Goal: Task Accomplishment & Management: Use online tool/utility

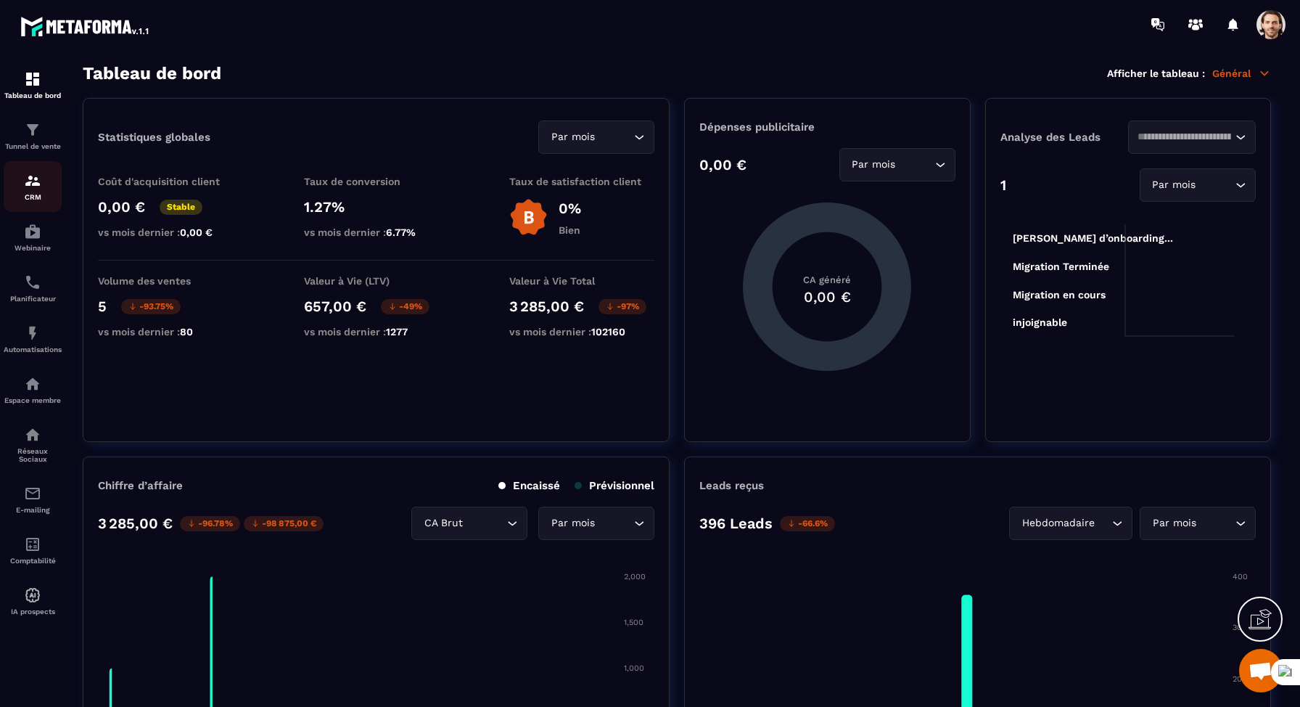
click at [42, 169] on link "CRM" at bounding box center [33, 186] width 58 height 51
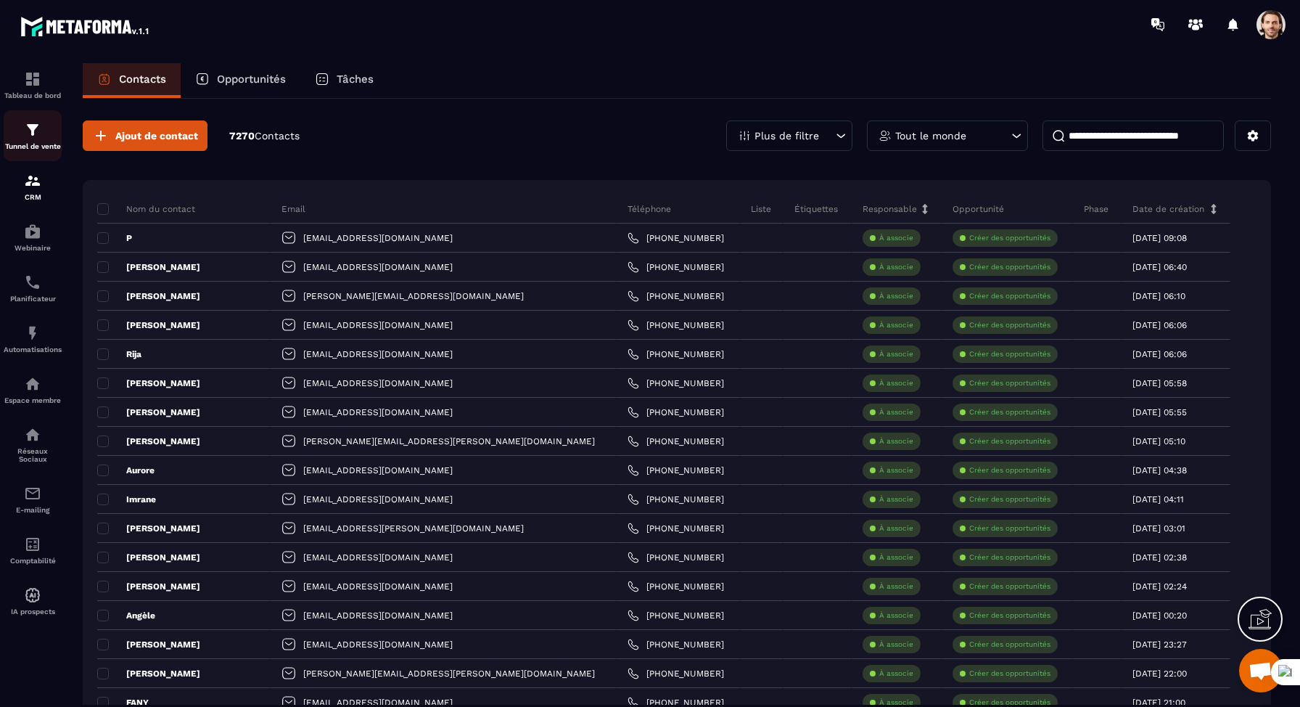
click at [38, 143] on p "Tunnel de vente" at bounding box center [33, 146] width 58 height 8
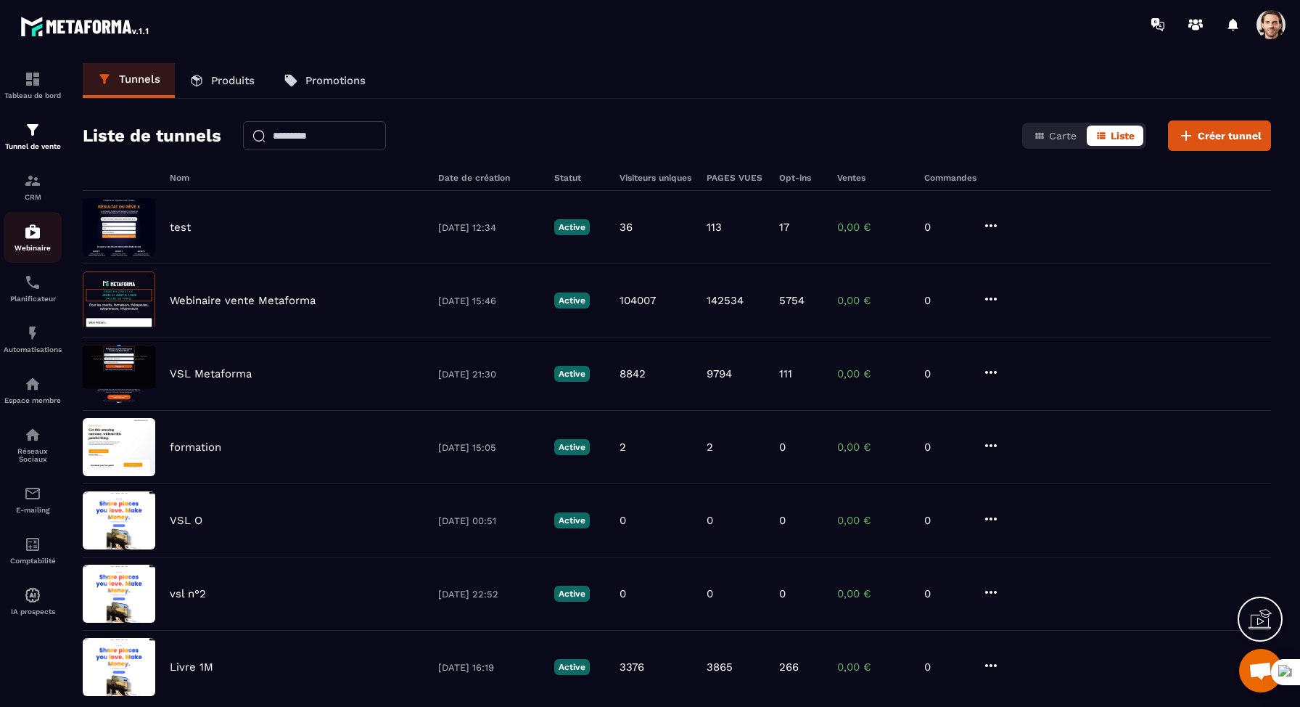
click at [31, 215] on link "Webinaire" at bounding box center [33, 237] width 58 height 51
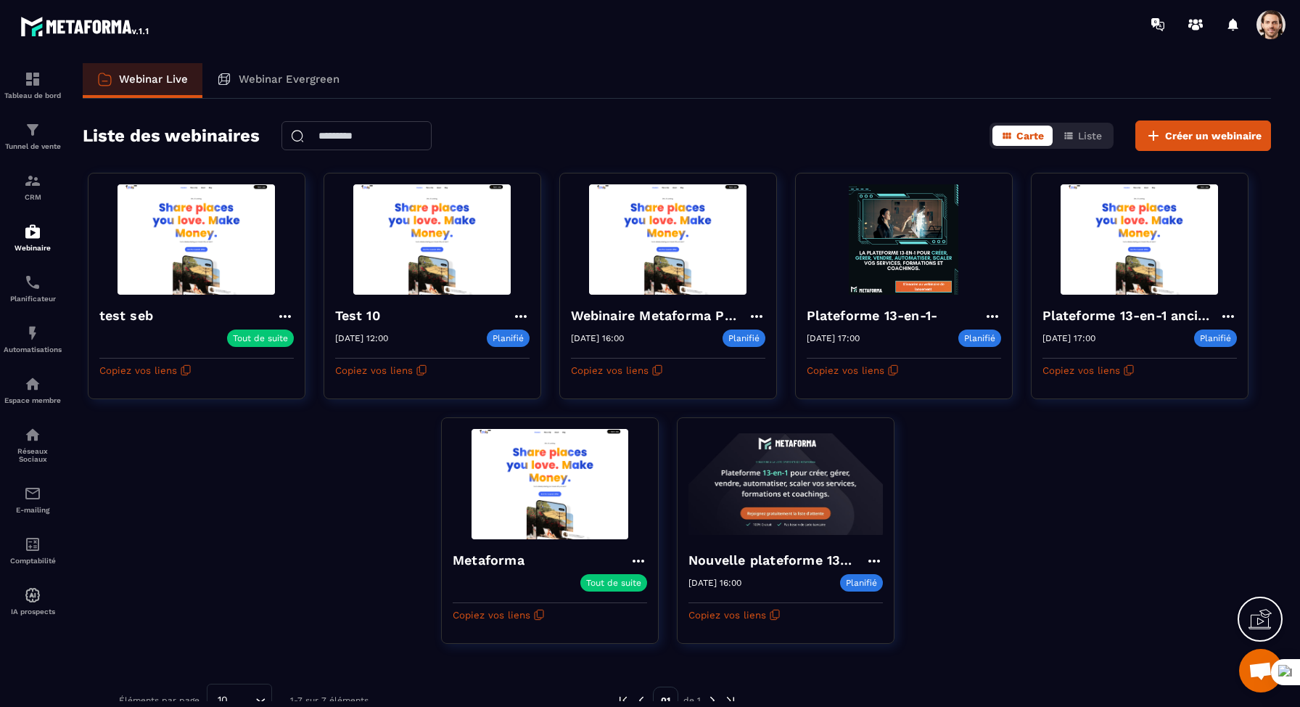
click at [0, 0] on img at bounding box center [0, 0] width 0 height 0
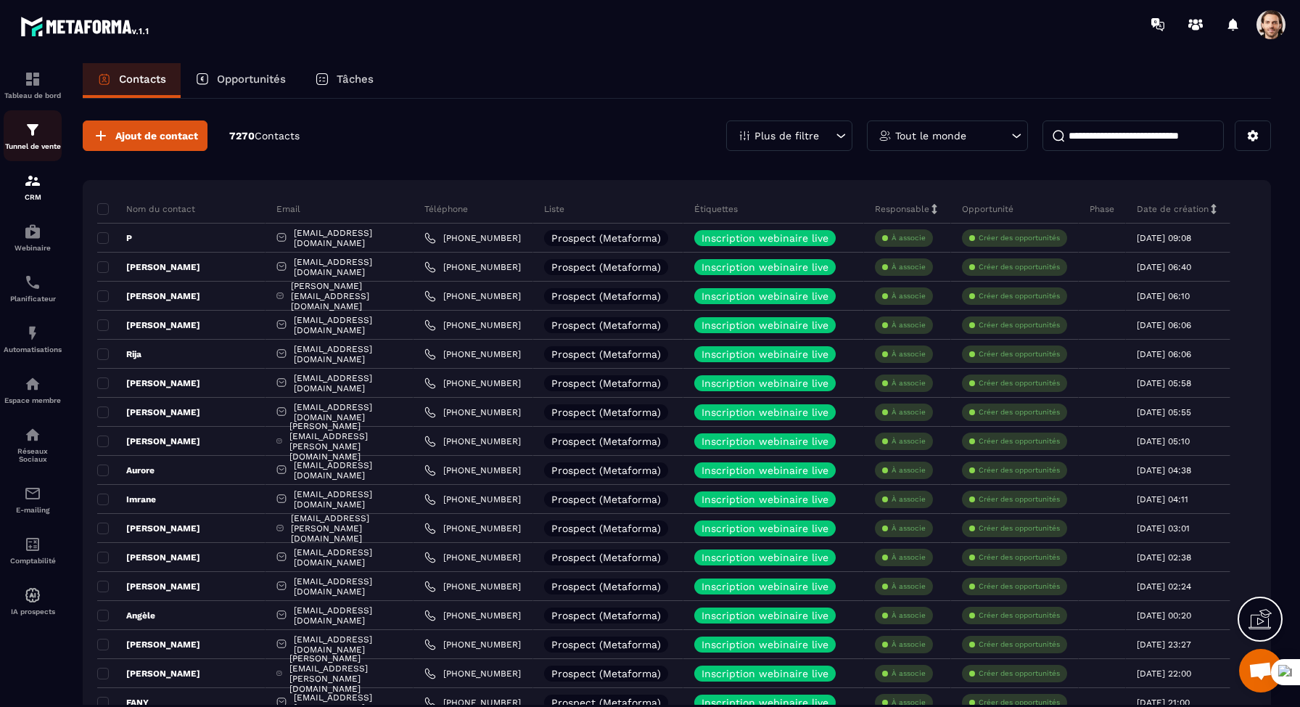
click at [50, 133] on div "Tunnel de vente" at bounding box center [33, 135] width 58 height 29
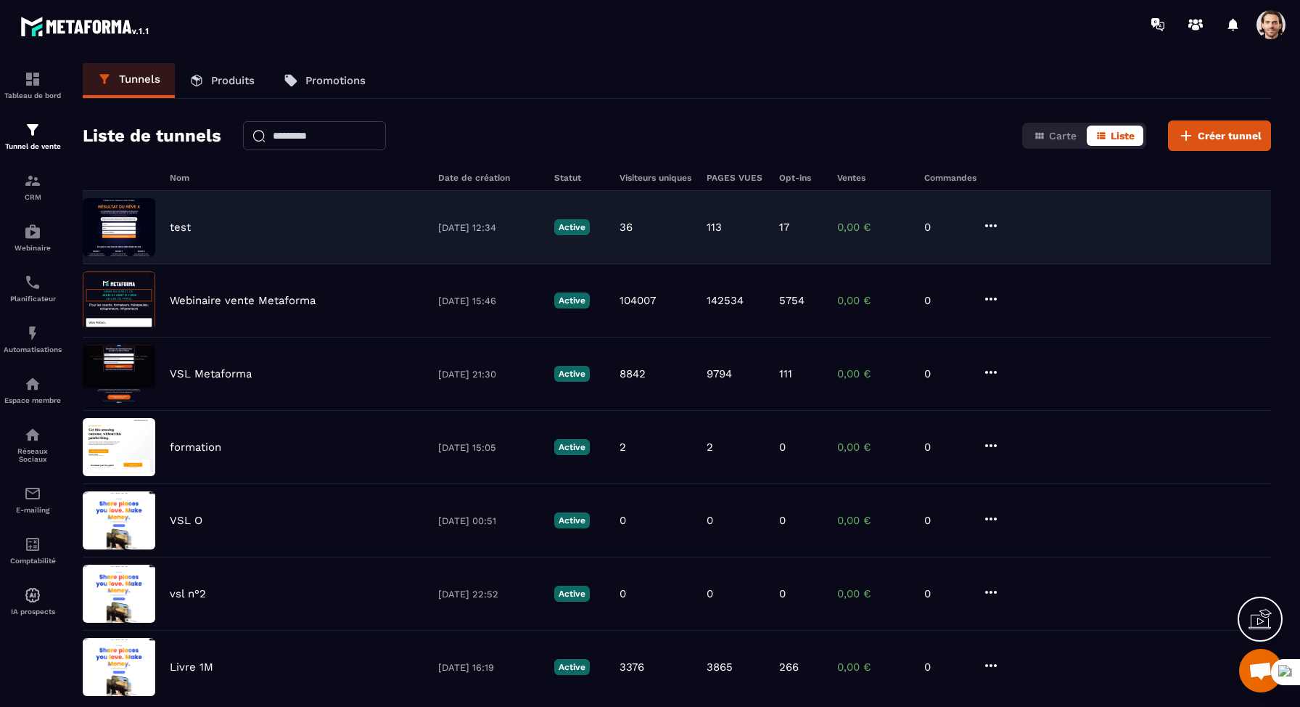
click at [995, 222] on icon at bounding box center [991, 225] width 17 height 17
click at [1029, 250] on button "Modifier" at bounding box center [1046, 255] width 116 height 26
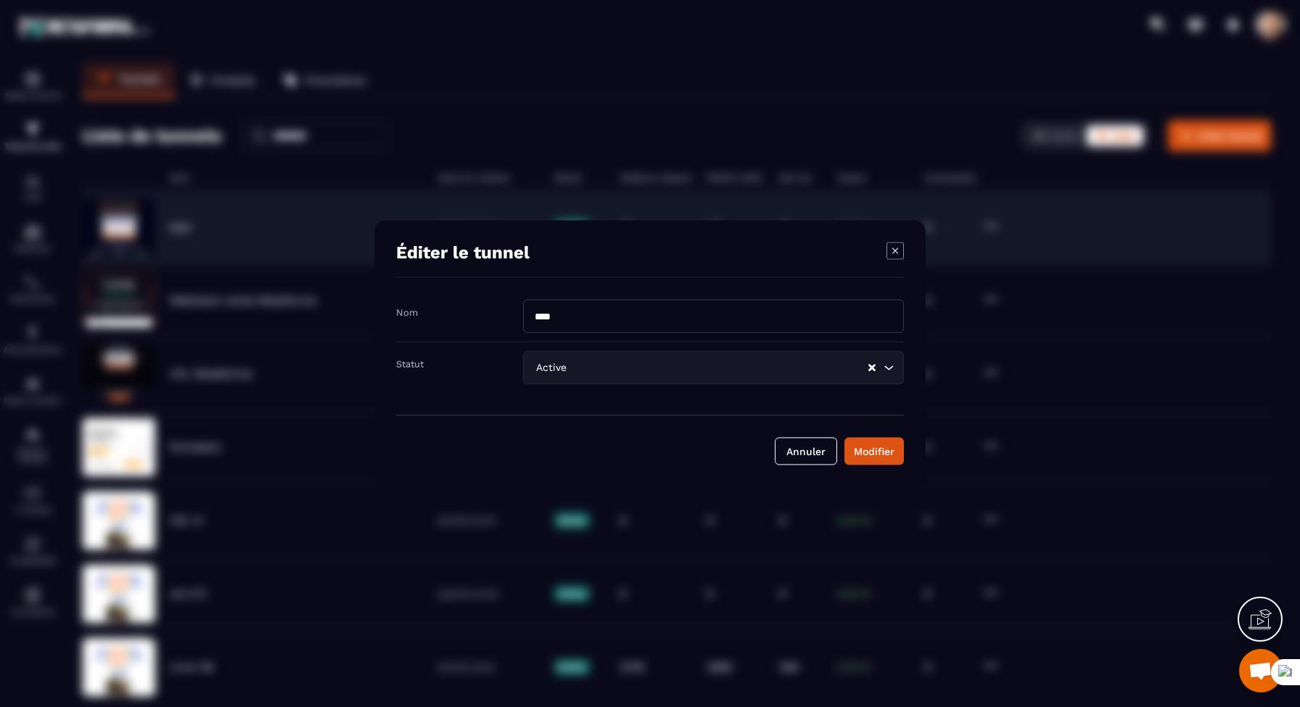
click at [898, 258] on icon "Modal window" at bounding box center [895, 250] width 17 height 17
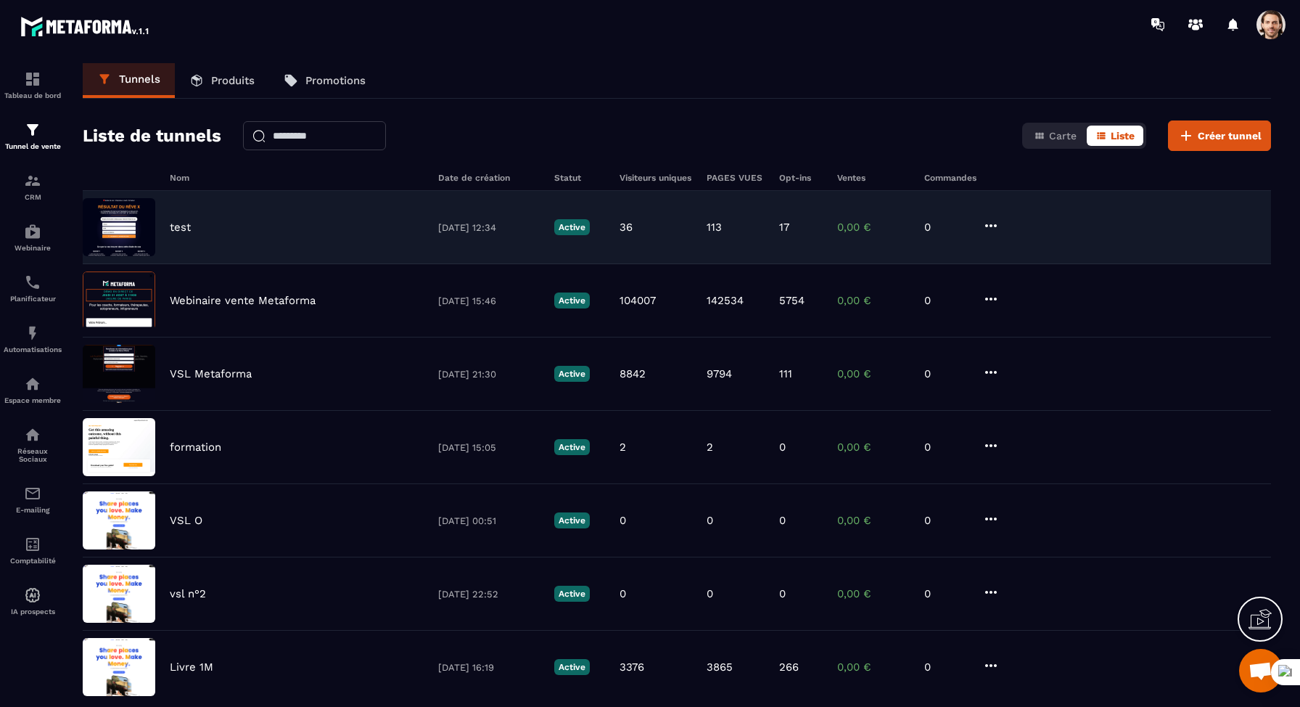
click at [176, 231] on p "test" at bounding box center [180, 227] width 21 height 13
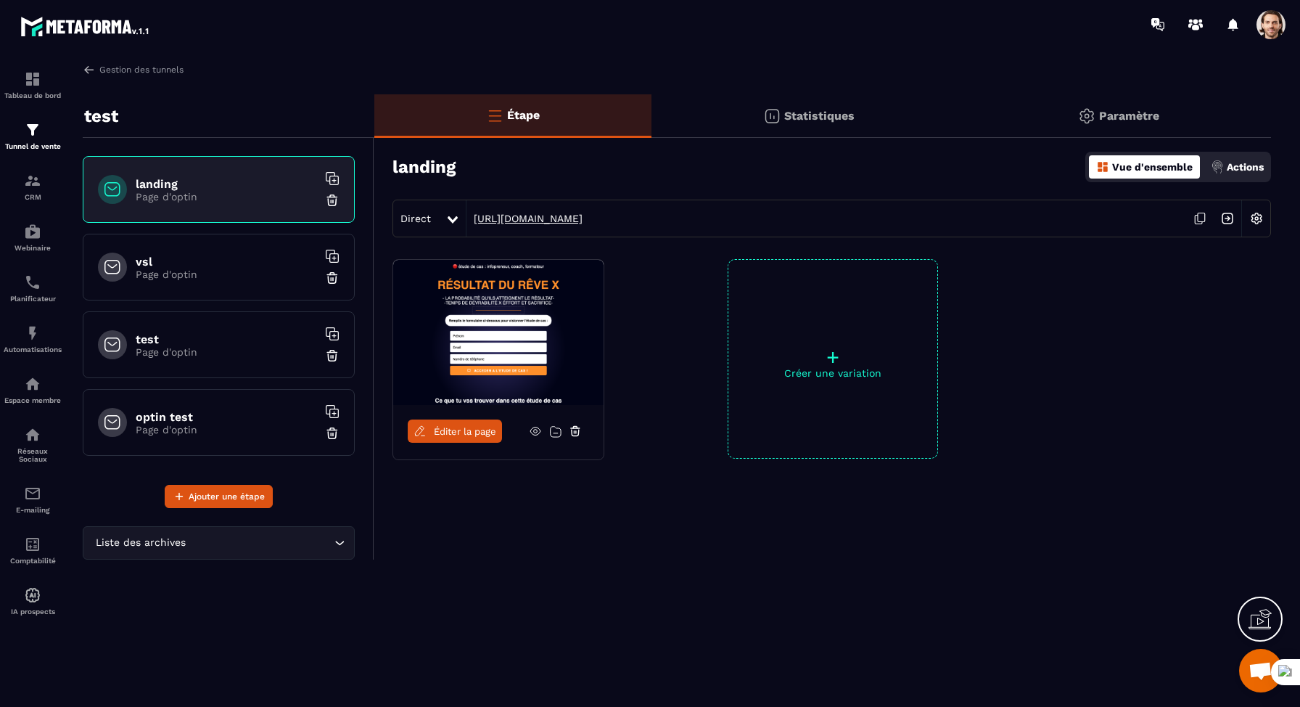
click at [560, 219] on link "https://www.metaforma.io/video32" at bounding box center [525, 219] width 116 height 12
click at [228, 438] on div "optin test Page d'optin" at bounding box center [219, 422] width 272 height 67
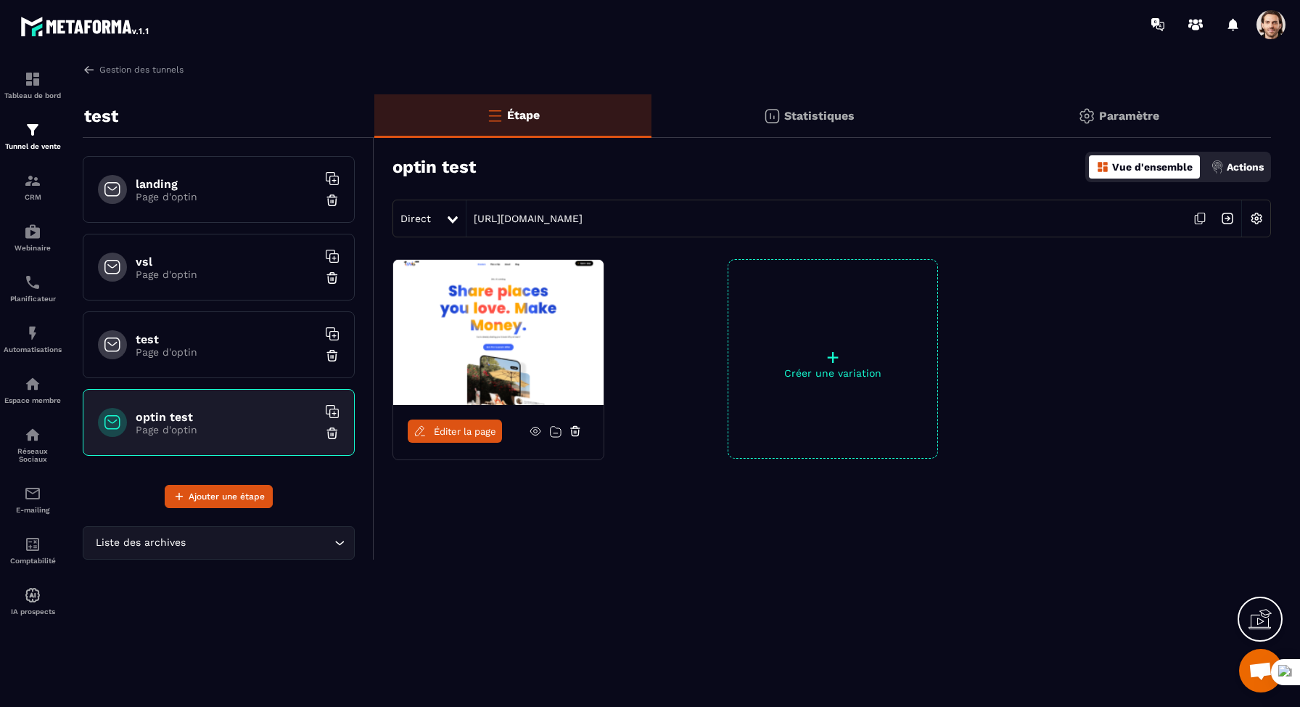
click at [533, 431] on icon at bounding box center [535, 431] width 13 height 13
click at [458, 433] on span "Éditer la page" at bounding box center [465, 431] width 62 height 11
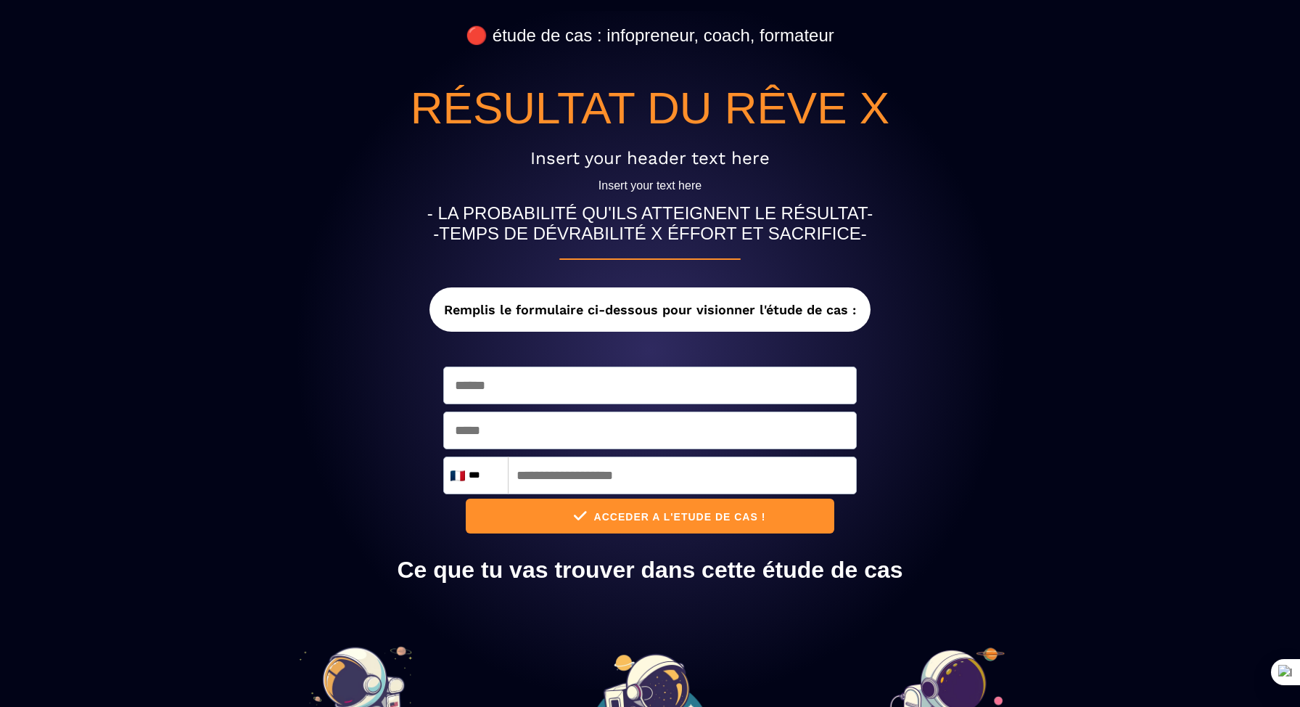
click at [636, 523] on button "ACCEDER A L'ETUDE DE CAS !" at bounding box center [650, 516] width 368 height 35
